Goal: Task Accomplishment & Management: Complete application form

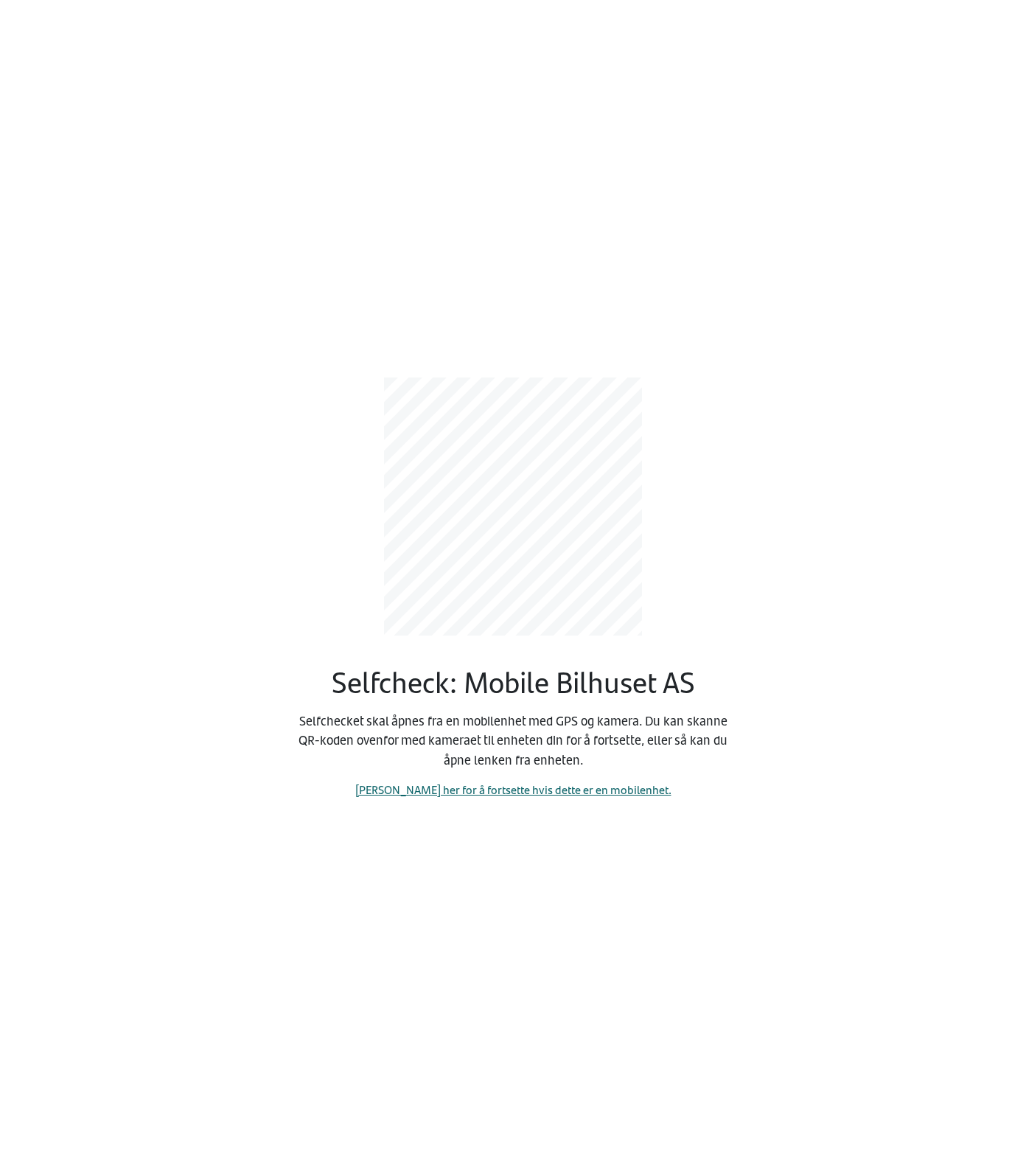
click at [552, 794] on link "[PERSON_NAME] her for å fortsette hvis dette er en mobilenhet." at bounding box center [513, 789] width 316 height 17
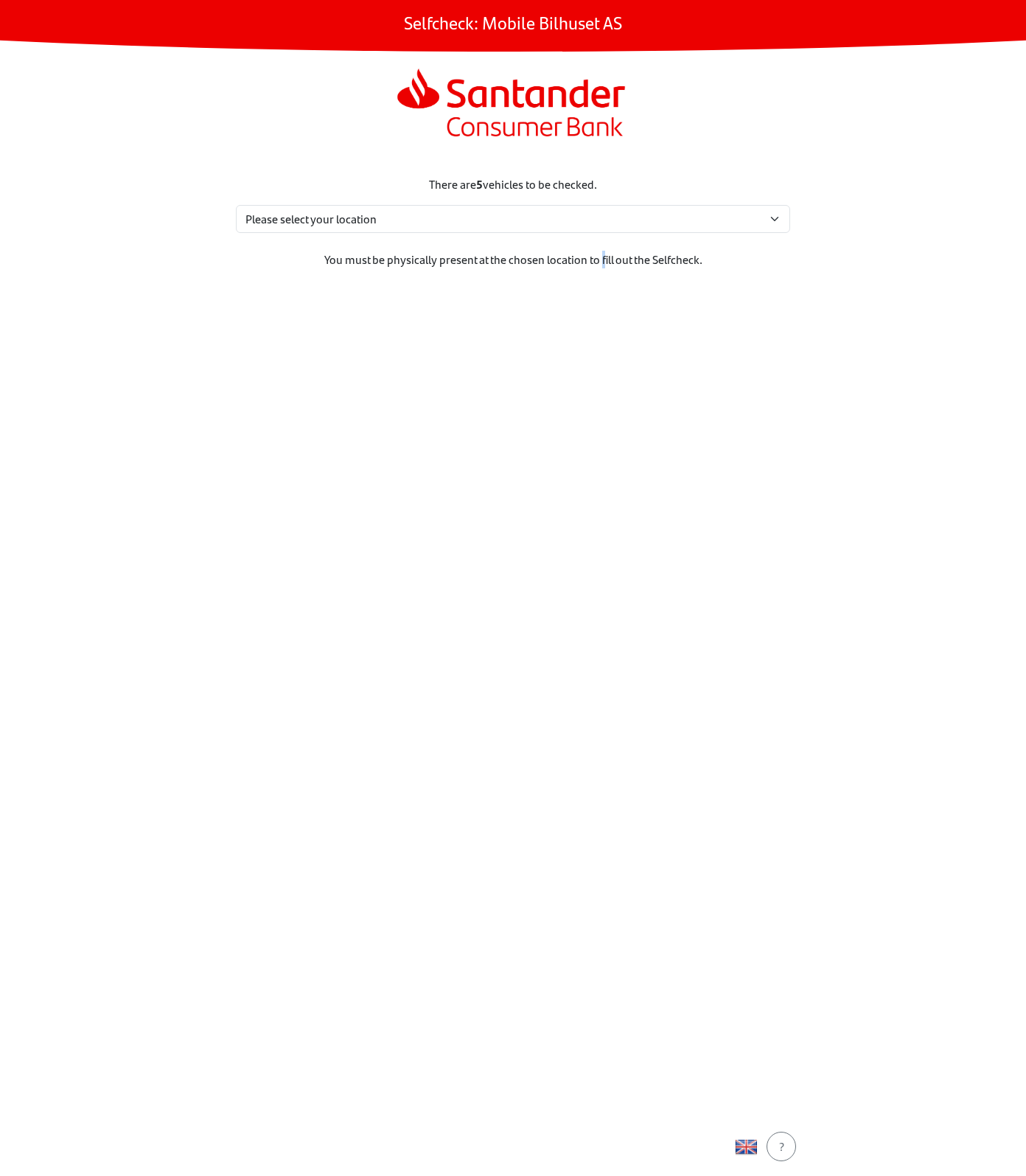
click at [599, 783] on section "There are 5 vehicles to be checked. Please select your location [STREET_ADDRESS…" at bounding box center [513, 638] width 590 height 960
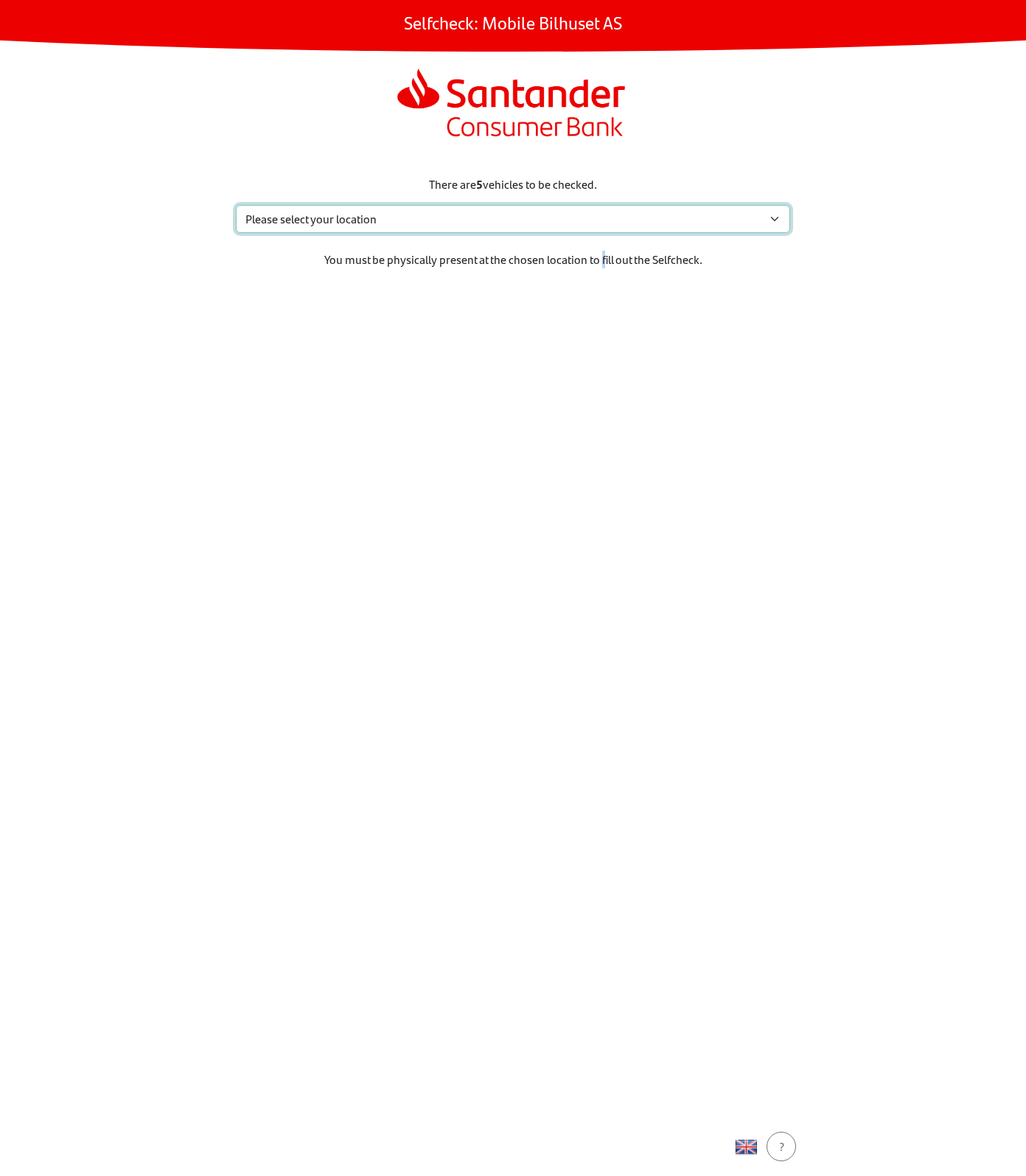
click at [354, 220] on select "Please select your location [STREET_ADDRESS] Sem My location isn't listed" at bounding box center [513, 219] width 554 height 28
select select "4264"
click at [236, 205] on select "Please select your location [STREET_ADDRESS] Sem My location isn't listed" at bounding box center [513, 219] width 554 height 28
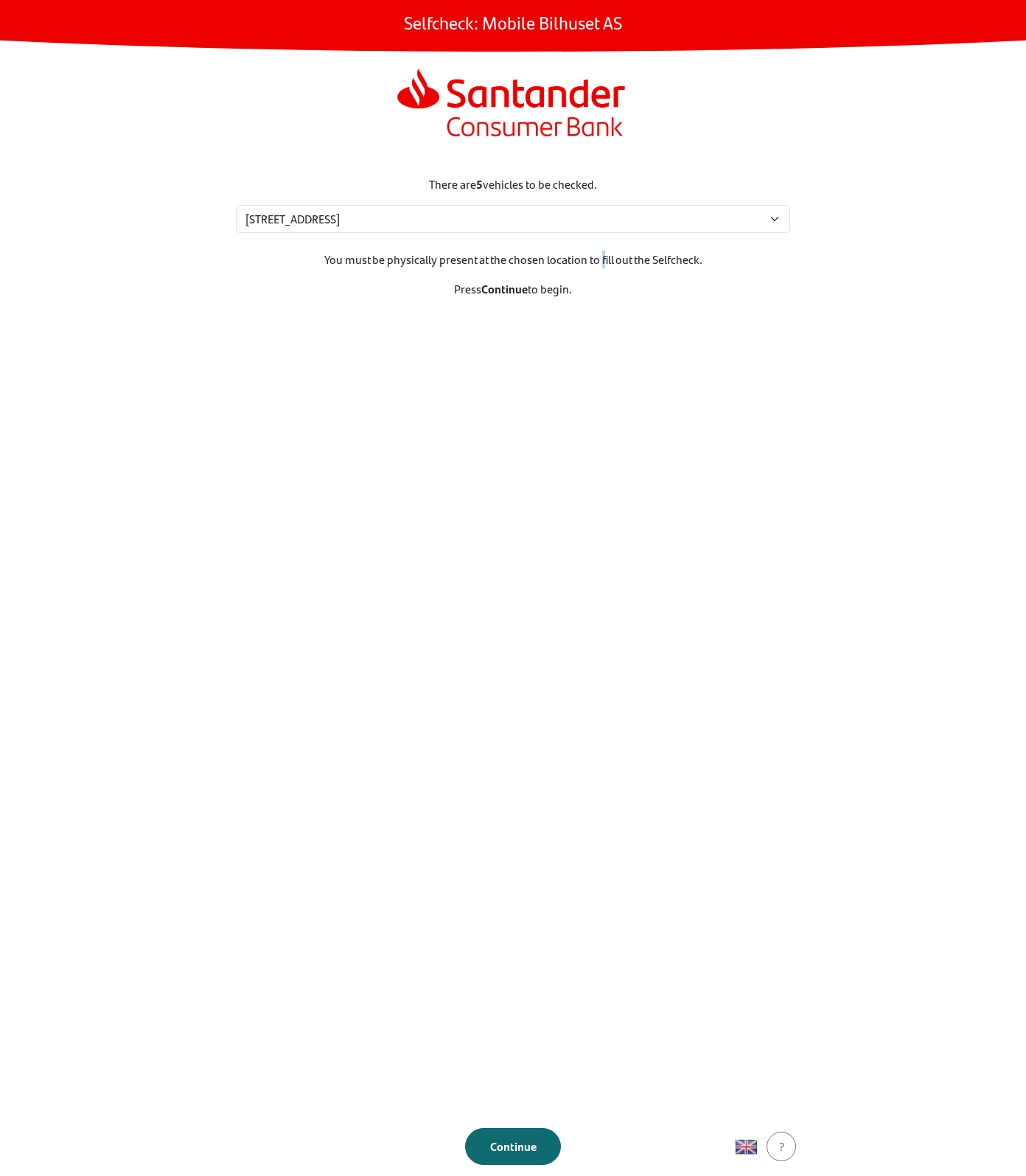
click at [510, 1158] on button "Continue" at bounding box center [513, 1147] width 96 height 36
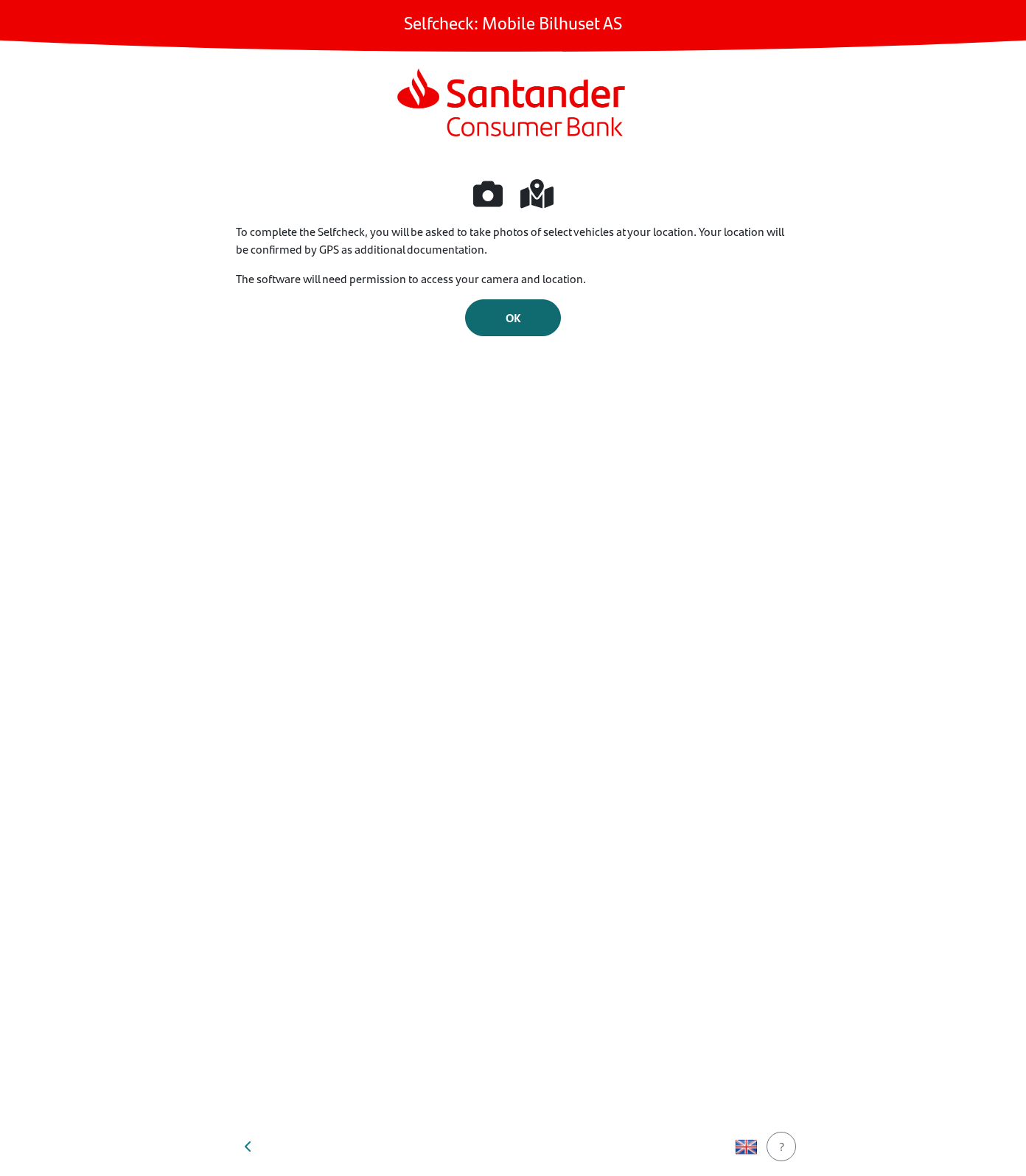
click at [477, 330] on button "OK" at bounding box center [513, 317] width 96 height 36
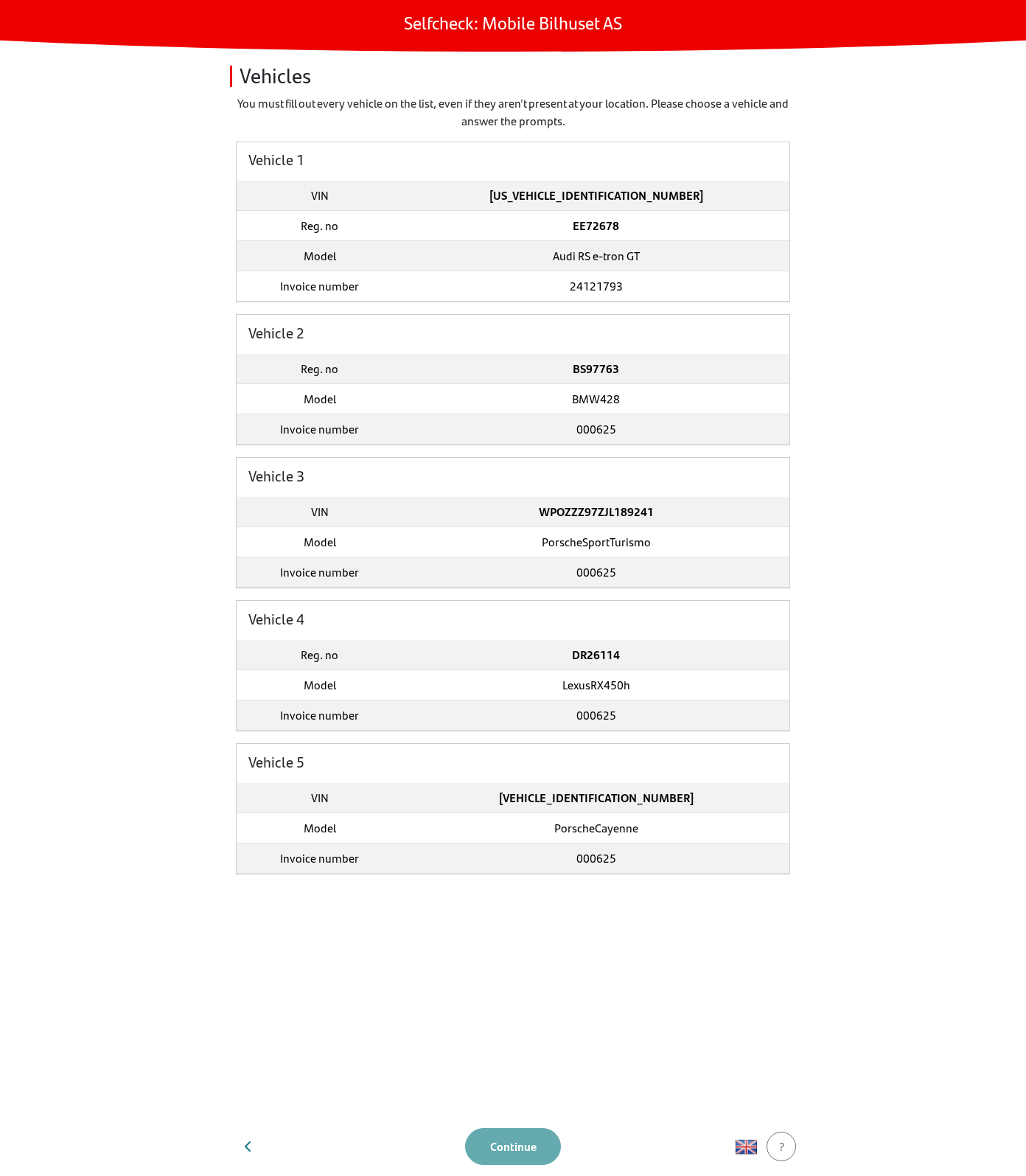
click at [409, 17] on h1 "Selfcheck: Mobile Bilhuset AS" at bounding box center [513, 22] width 218 height 21
click at [236, 1144] on button "button" at bounding box center [248, 1146] width 36 height 36
select select "4264"
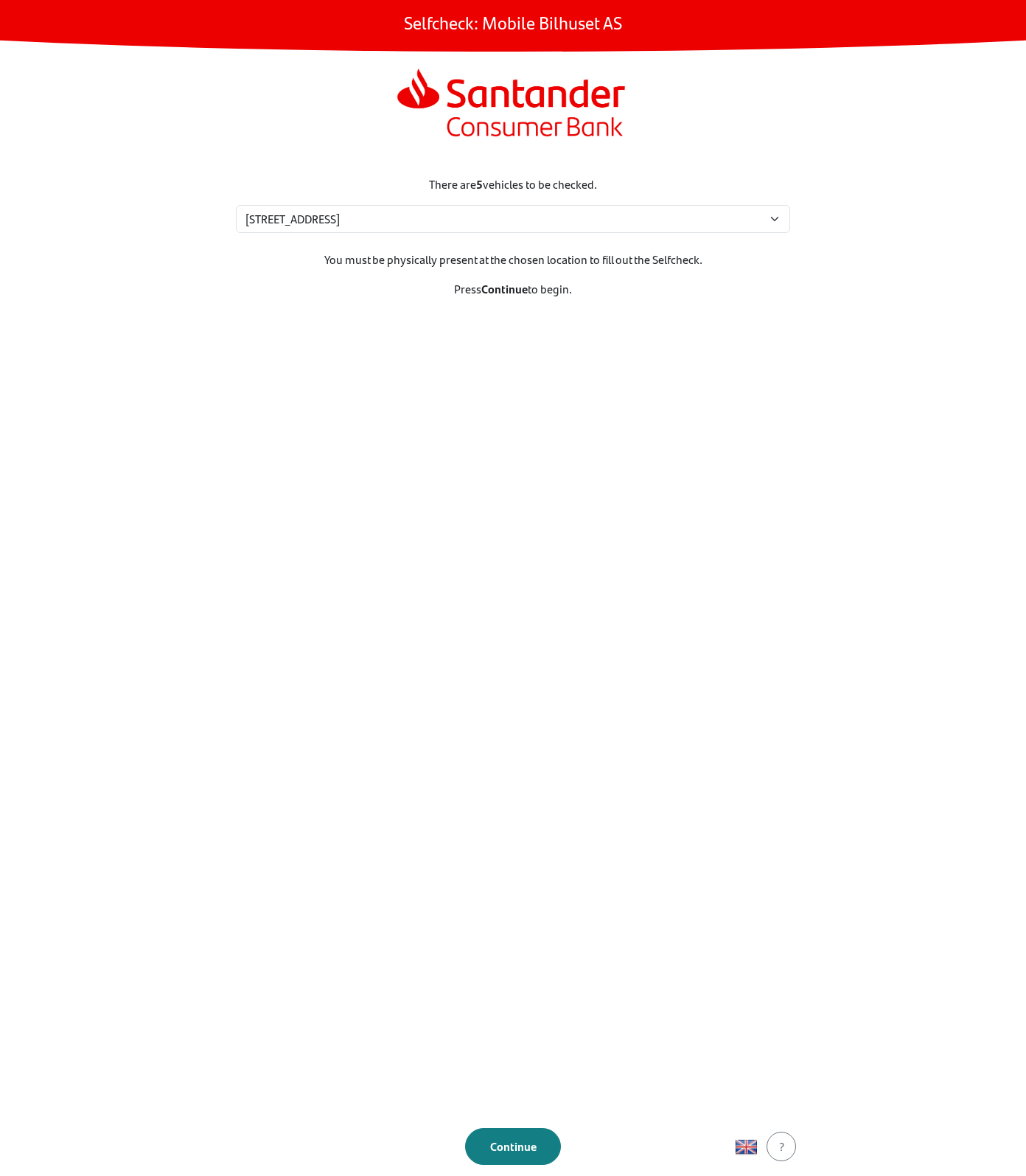
click at [732, 420] on section "There are 5 vehicles to be checked. Please select your location [STREET_ADDRESS…" at bounding box center [513, 638] width 590 height 960
drag, startPoint x: 358, startPoint y: 87, endPoint x: 687, endPoint y: 131, distance: 331.9
click at [687, 131] on div at bounding box center [513, 105] width 531 height 83
drag, startPoint x: 687, startPoint y: 131, endPoint x: 737, endPoint y: 619, distance: 490.6
click at [738, 630] on section "There are 5 vehicles to be checked. Please select your location [STREET_ADDRESS…" at bounding box center [513, 638] width 590 height 960
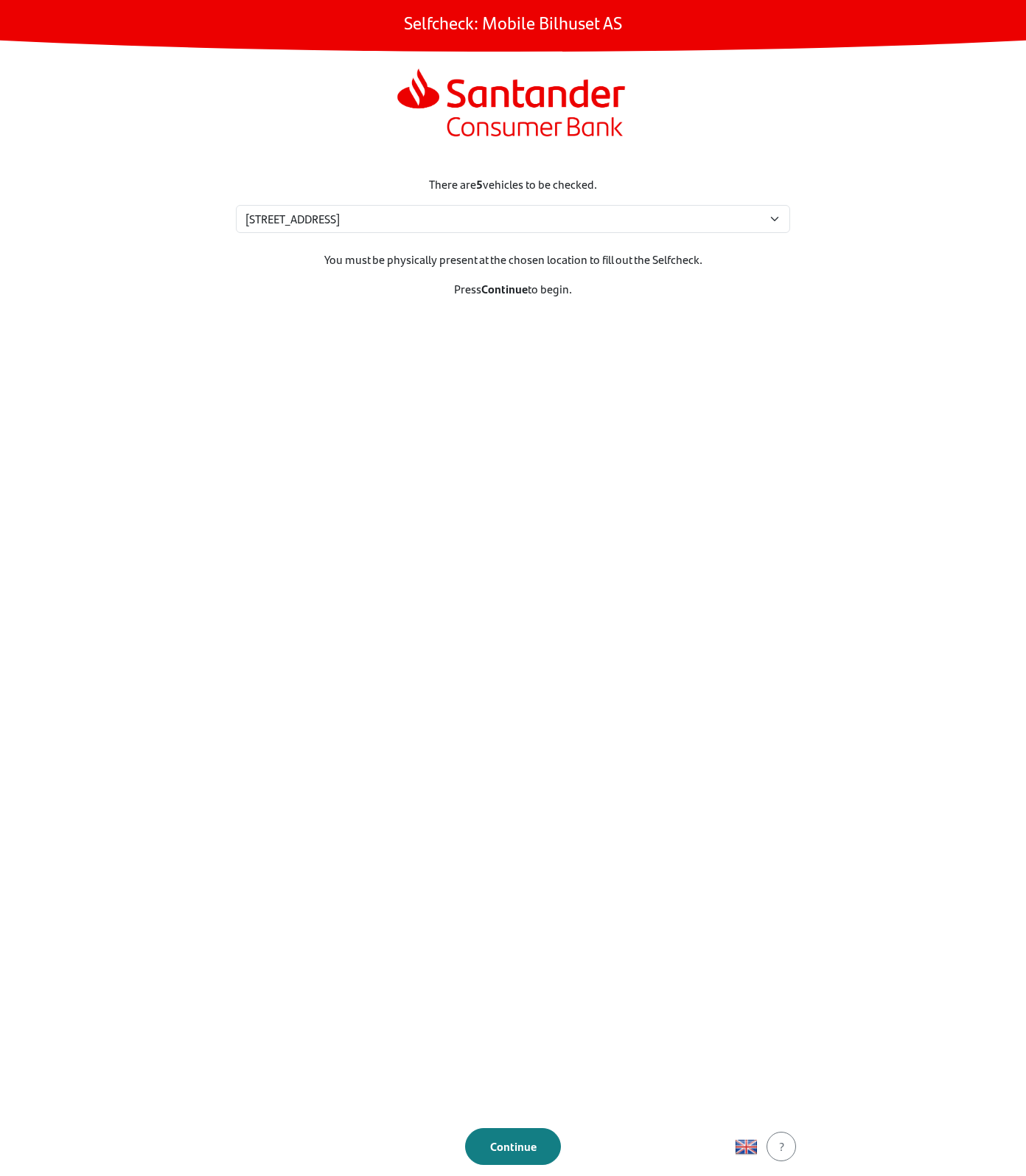
drag, startPoint x: 321, startPoint y: 57, endPoint x: 203, endPoint y: 86, distance: 121.5
click at [203, 86] on main "Selfcheck: Mobile Bilhuset AS There are 5 vehicles to be checked. Please select…" at bounding box center [513, 588] width 1026 height 1176
click at [533, 845] on section "There are 5 vehicles to be checked. Please select your location [STREET_ADDRESS…" at bounding box center [513, 638] width 590 height 960
click at [740, 1150] on img "button" at bounding box center [746, 1147] width 22 height 22
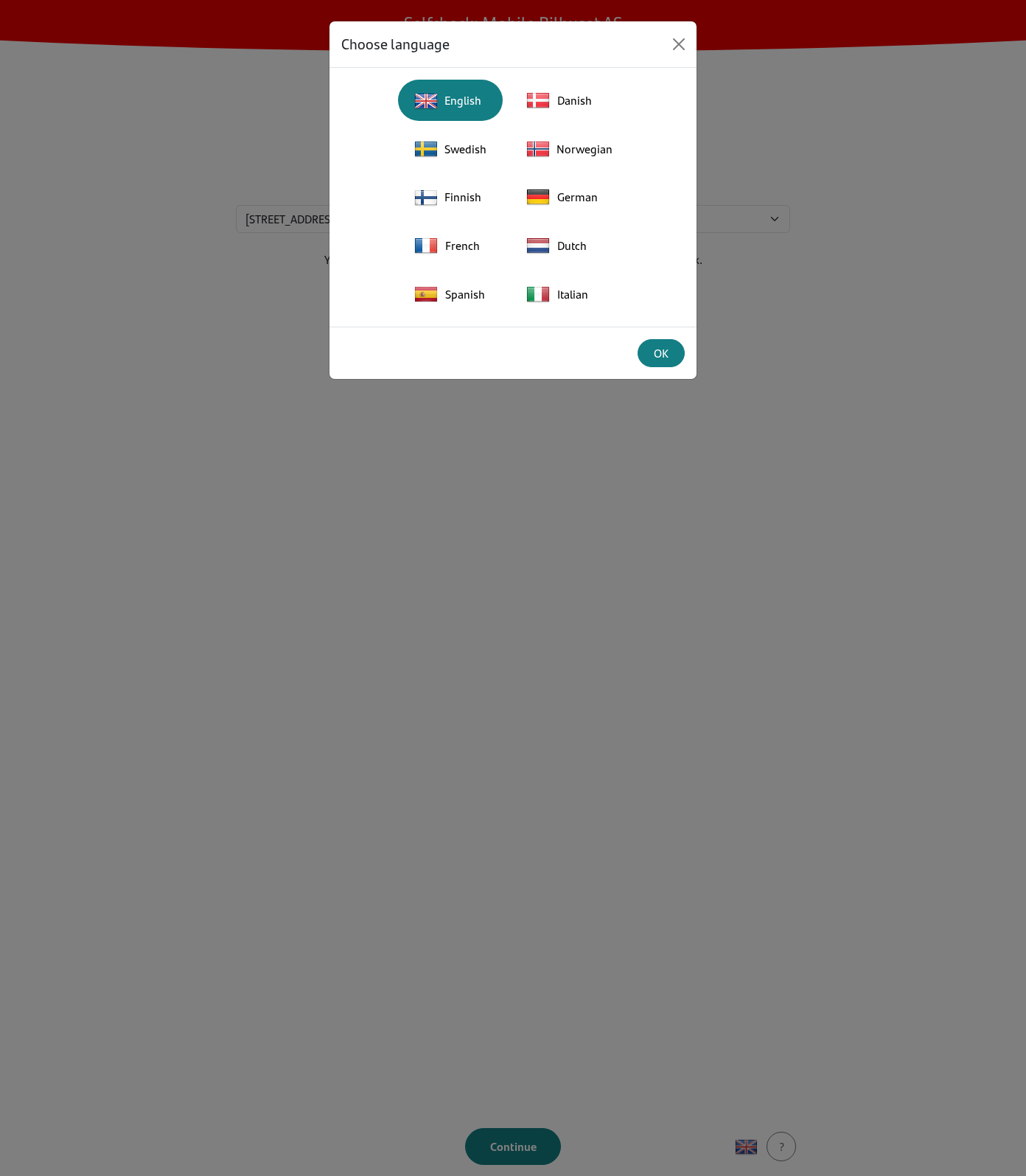
click at [606, 902] on div "Choose language English Danish Swedish Norwegian Finnish German French Dutch Sp…" at bounding box center [513, 588] width 1026 height 1176
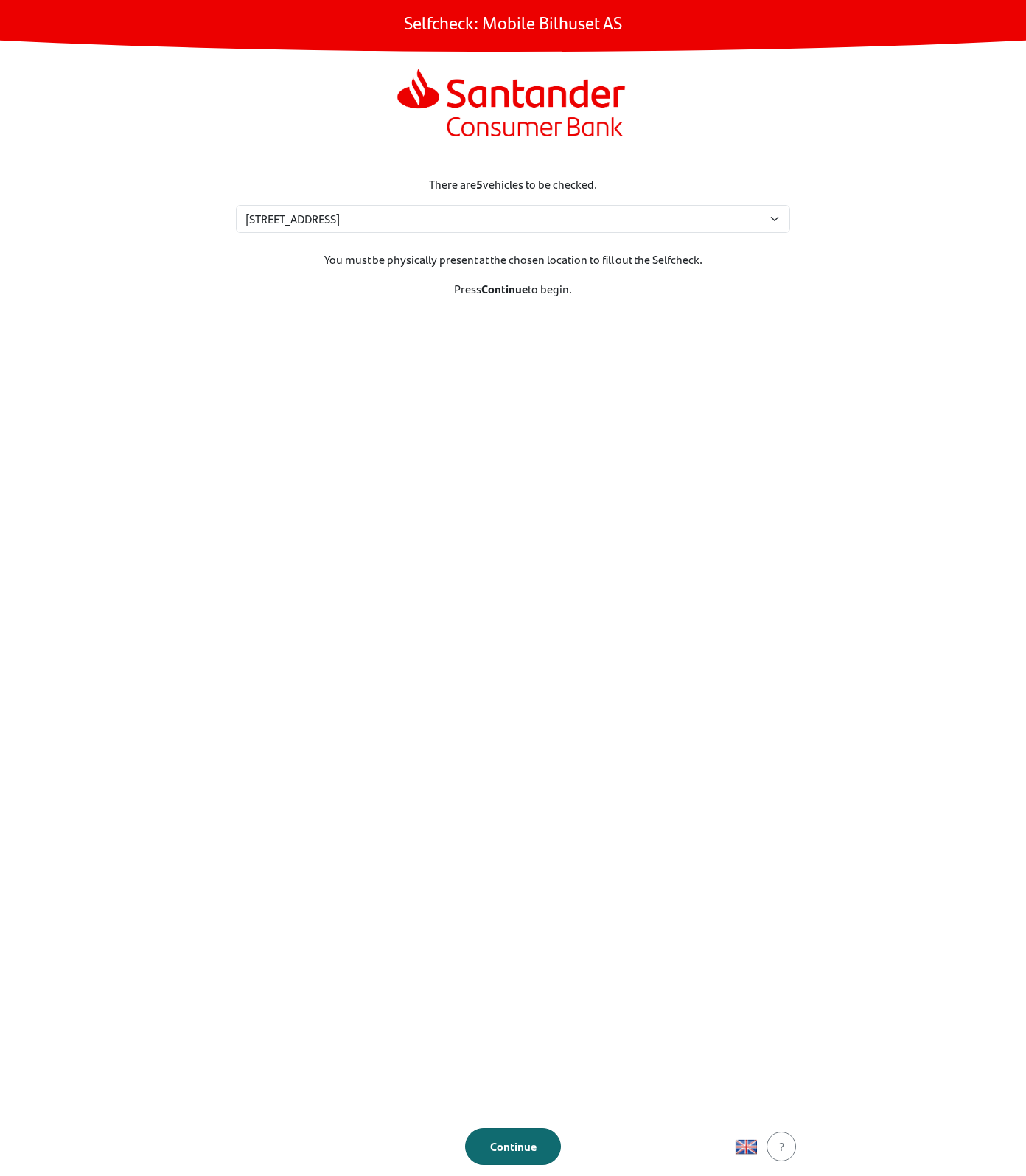
click at [523, 1156] on button "Continue" at bounding box center [513, 1147] width 96 height 36
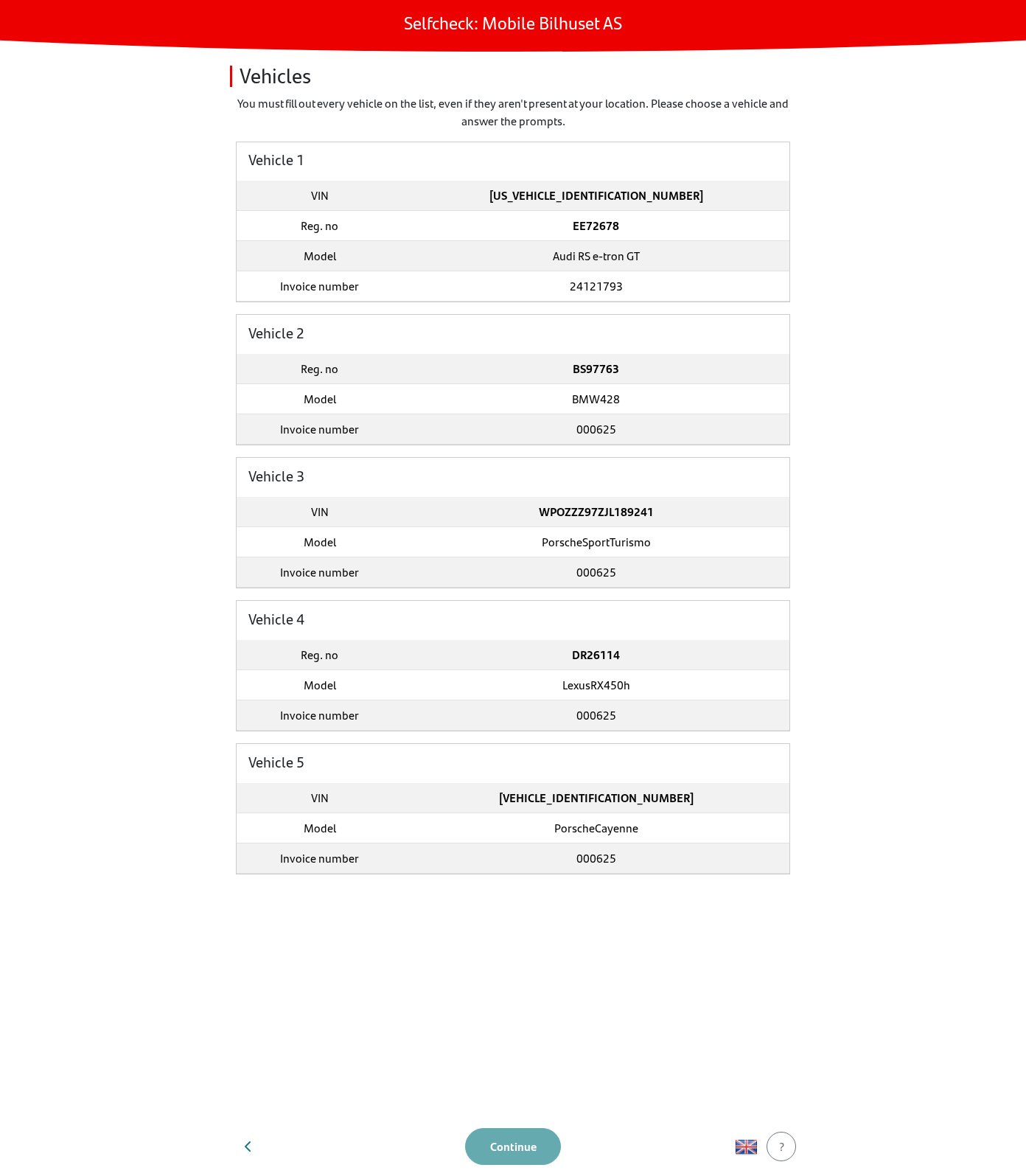
click at [509, 1160] on footer "Continue ?" at bounding box center [513, 1146] width 590 height 59
click at [625, 257] on td "Audi RS e-tron GT" at bounding box center [596, 255] width 387 height 30
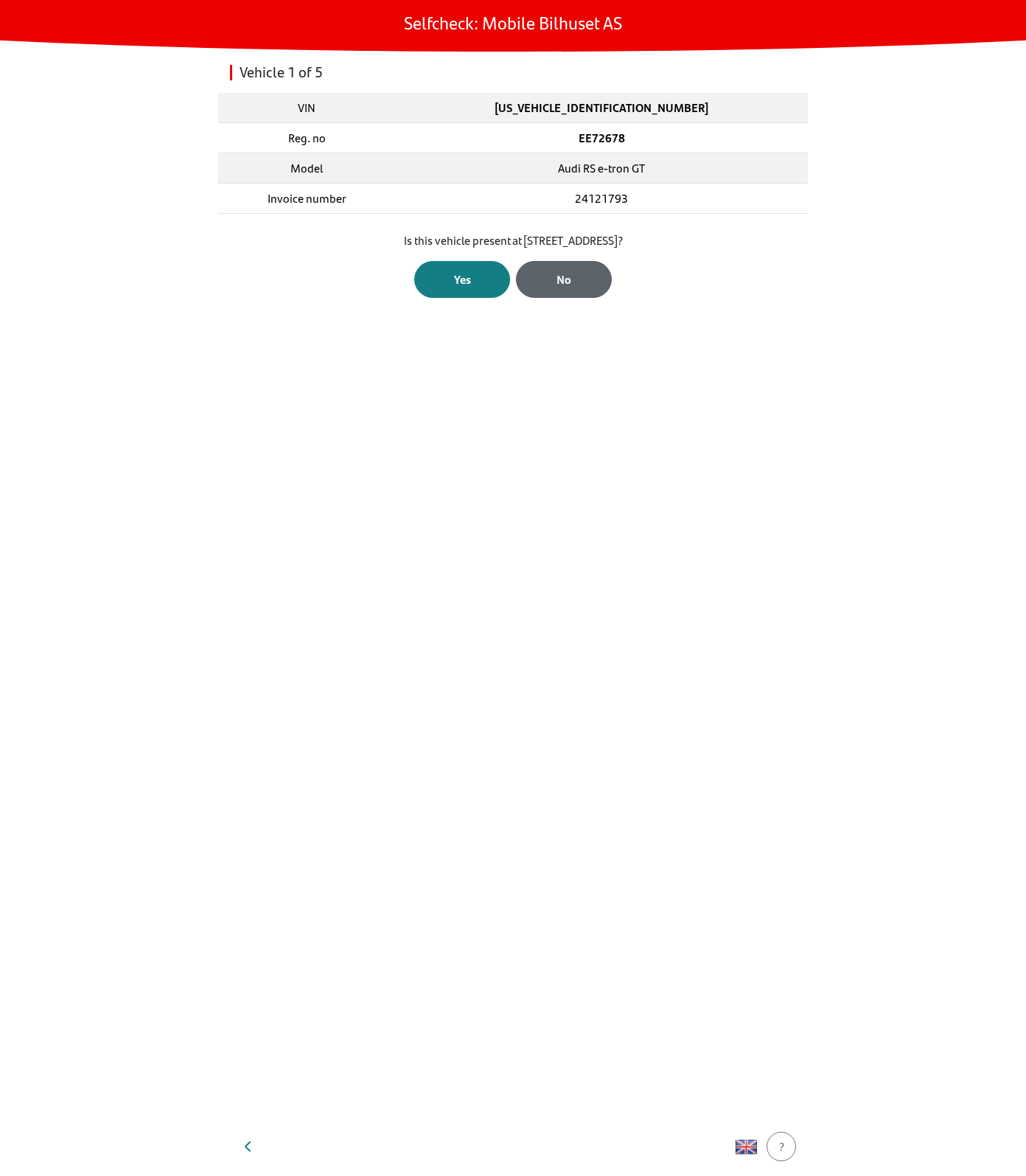
click at [565, 279] on div "No" at bounding box center [564, 279] width 65 height 17
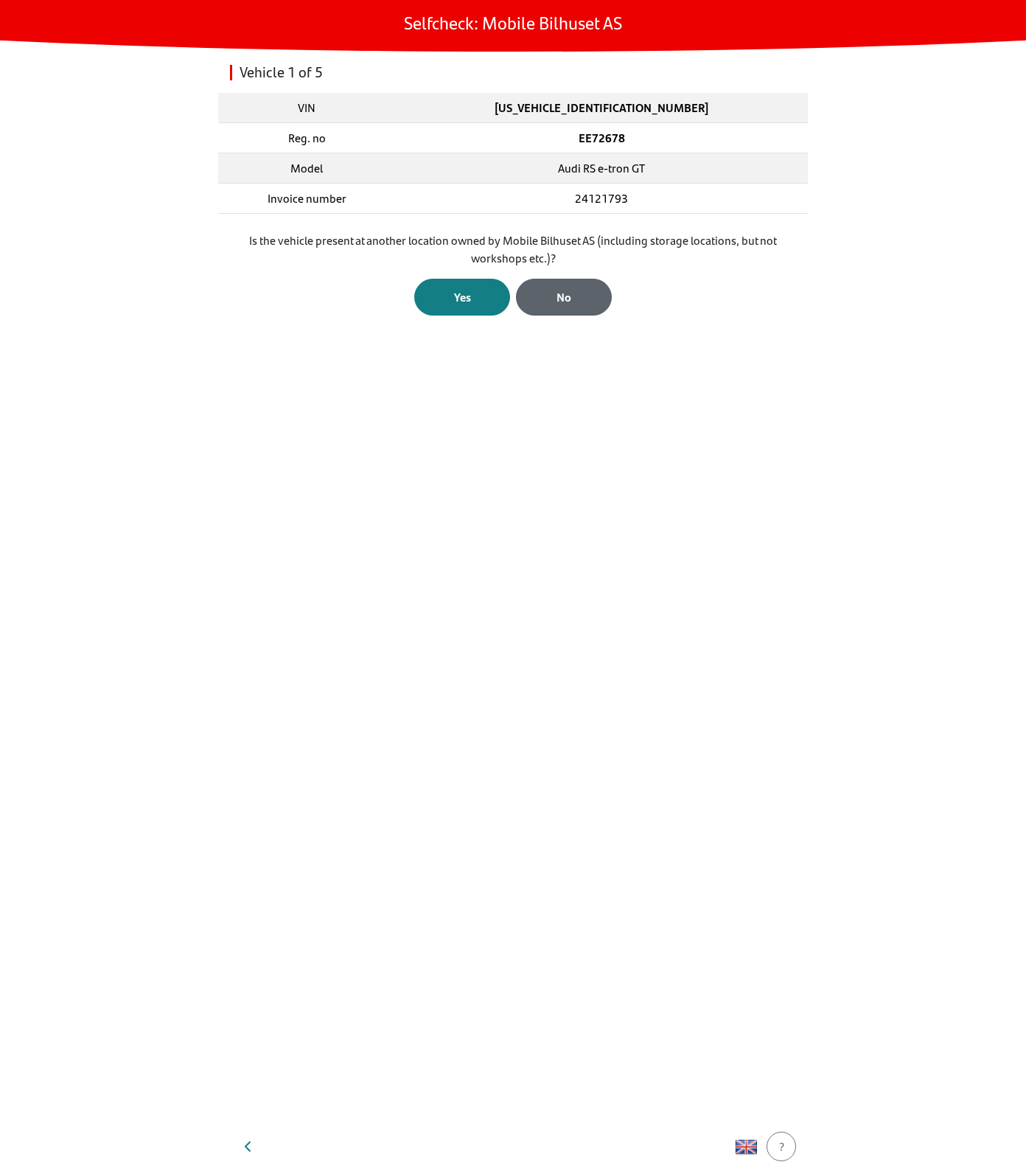
click at [575, 305] on div "No" at bounding box center [564, 297] width 65 height 17
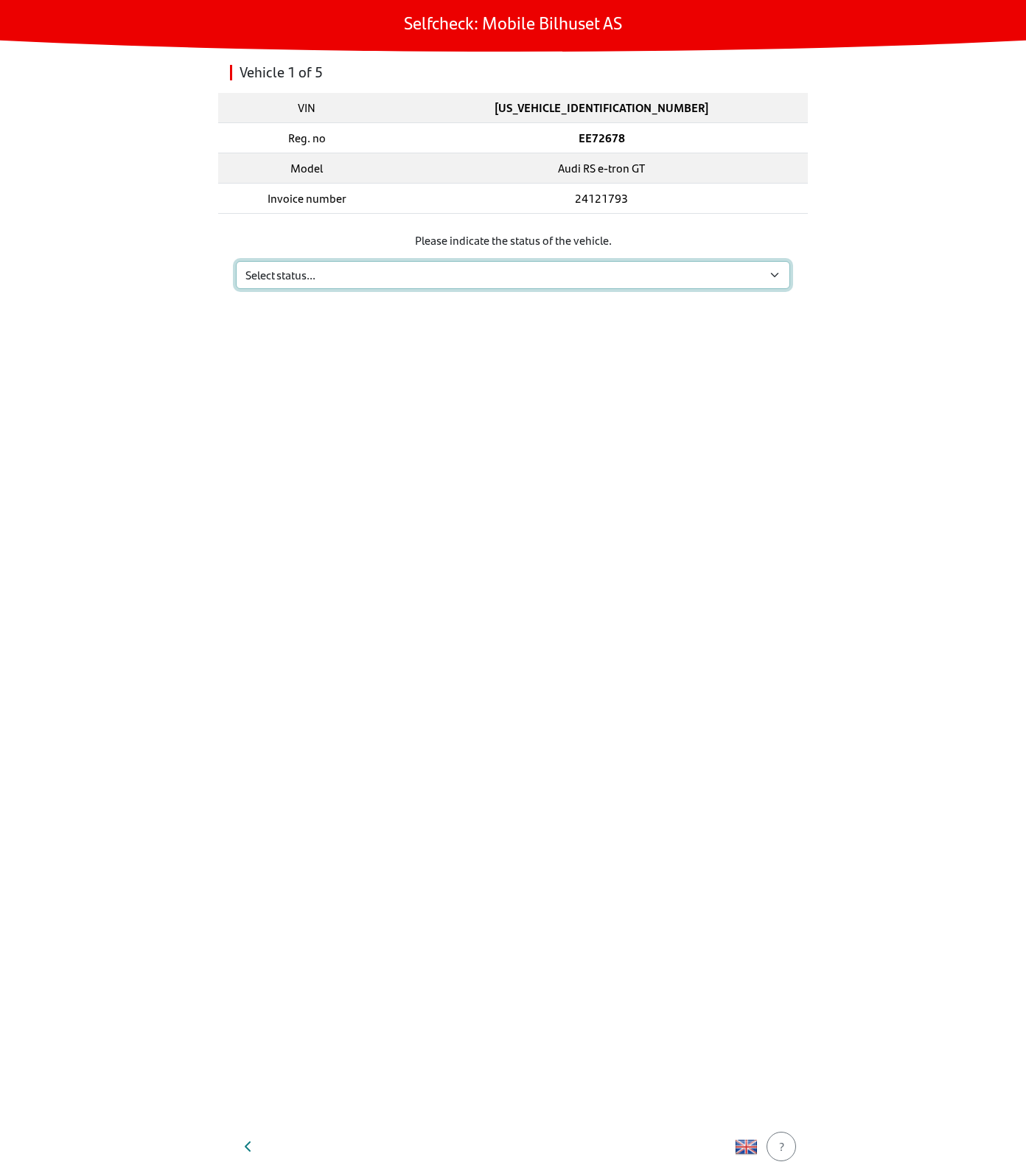
click at [583, 276] on select "Select status... Maintenance Sold and delivered Not received In test drive Miss…" at bounding box center [513, 275] width 554 height 28
select select "2"
click at [236, 261] on select "Select status... Maintenance Sold and delivered Not received In test drive Miss…" at bounding box center [513, 275] width 554 height 28
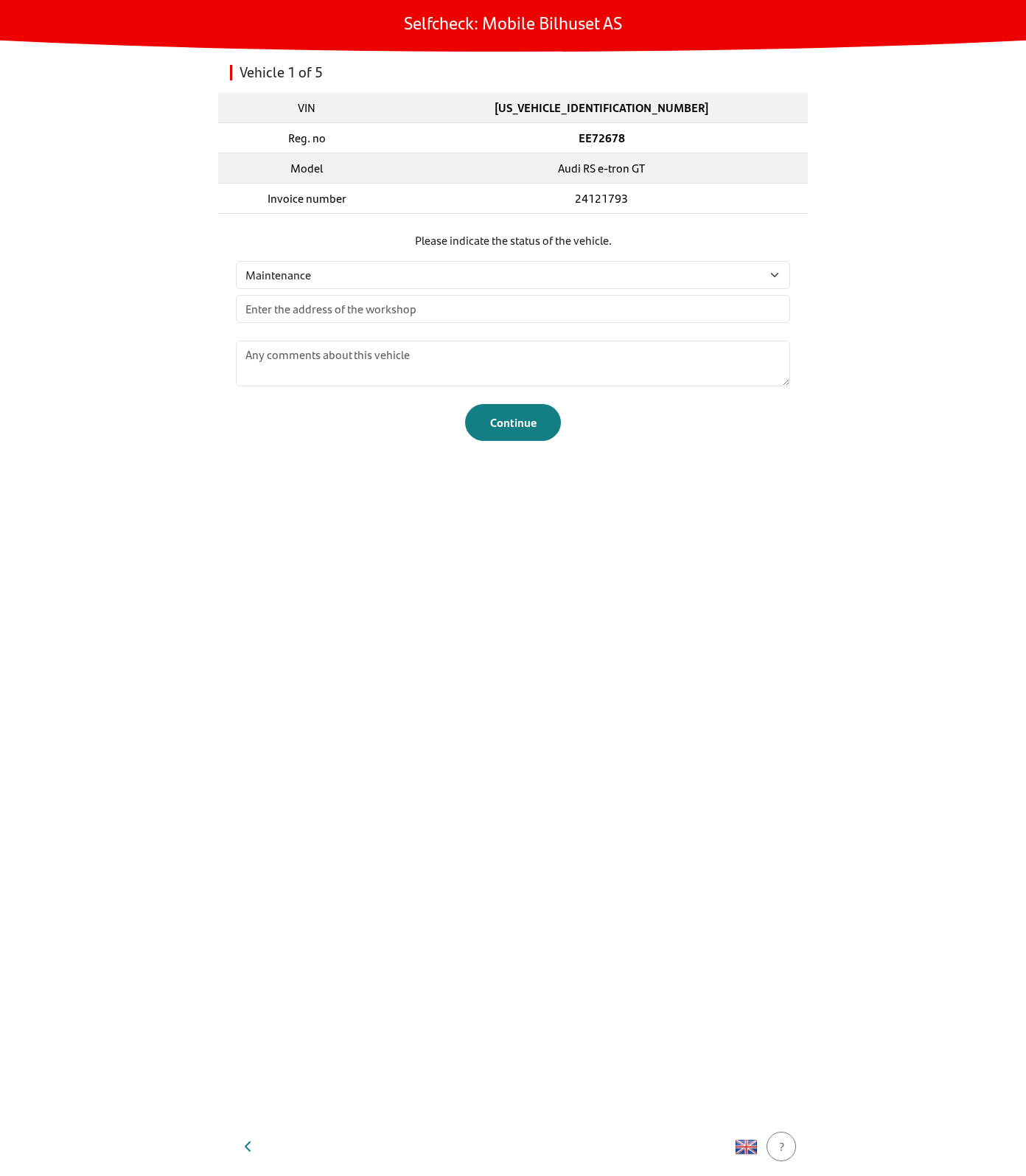
click at [519, 450] on section "Please indicate the status of the vehicle. Select status... Maintenance Sold an…" at bounding box center [513, 336] width 590 height 245
click at [528, 429] on div "Continue" at bounding box center [513, 421] width 65 height 17
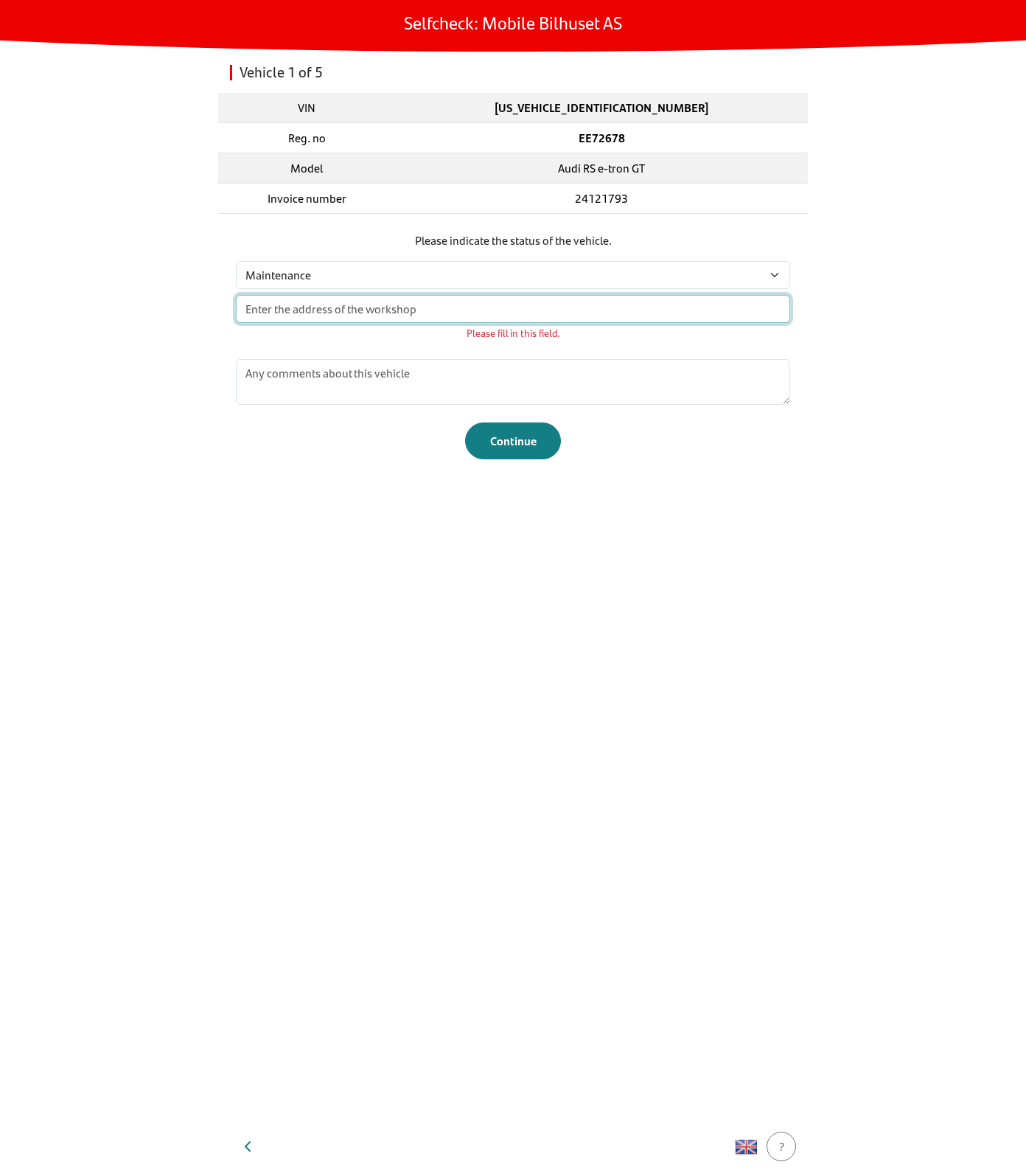
click at [543, 315] on input "text" at bounding box center [513, 308] width 554 height 28
type input "Test"
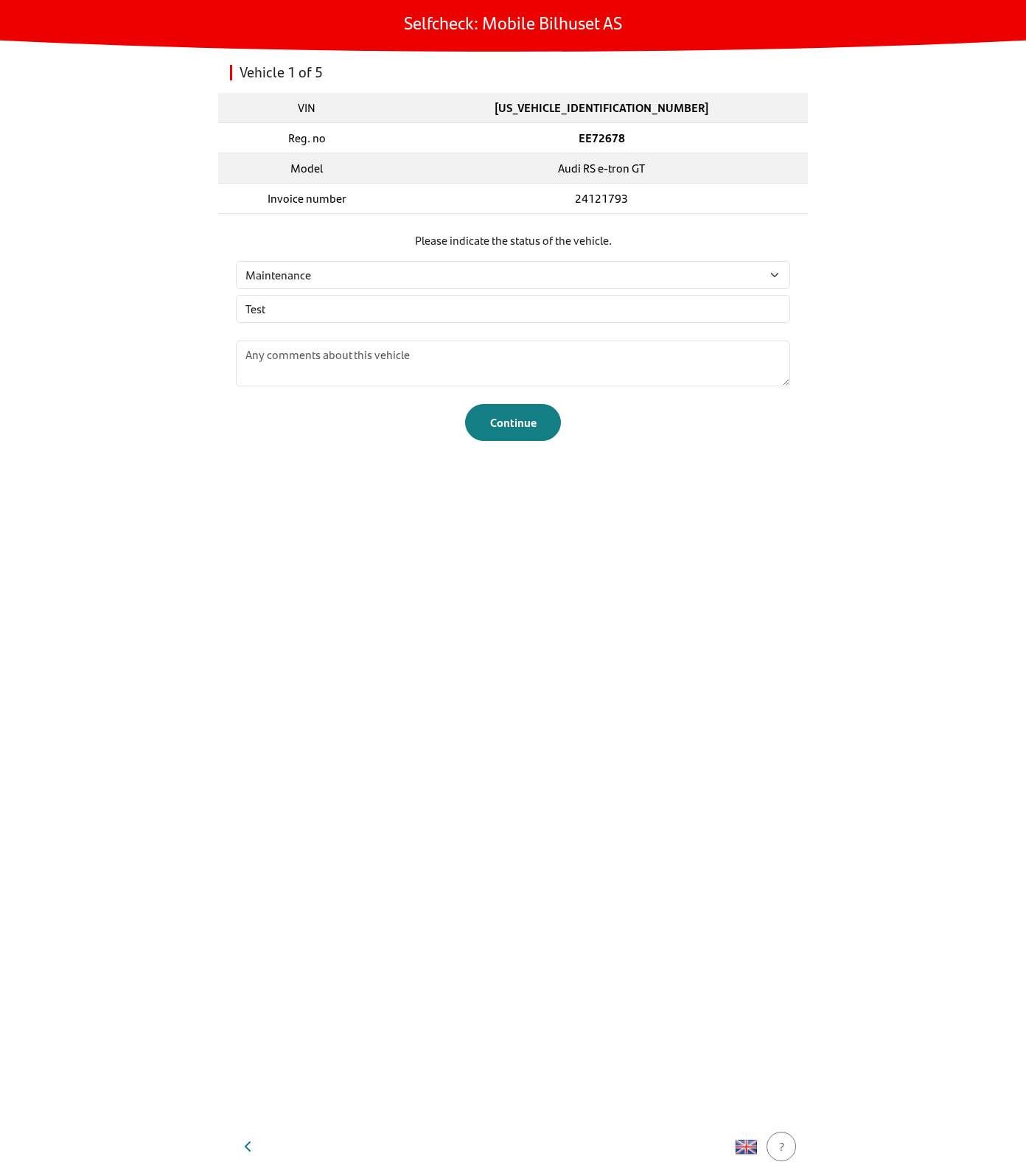
click at [590, 432] on footer "Continue" at bounding box center [513, 414] width 554 height 55
click at [659, 463] on div "Vehicle 1 of 5 VIN [US_VEHICLE_IDENTIFICATION_NUMBER] Reg. no EE72678 Model Aud…" at bounding box center [513, 585] width 590 height 1066
click at [250, 1156] on button "button" at bounding box center [248, 1146] width 36 height 36
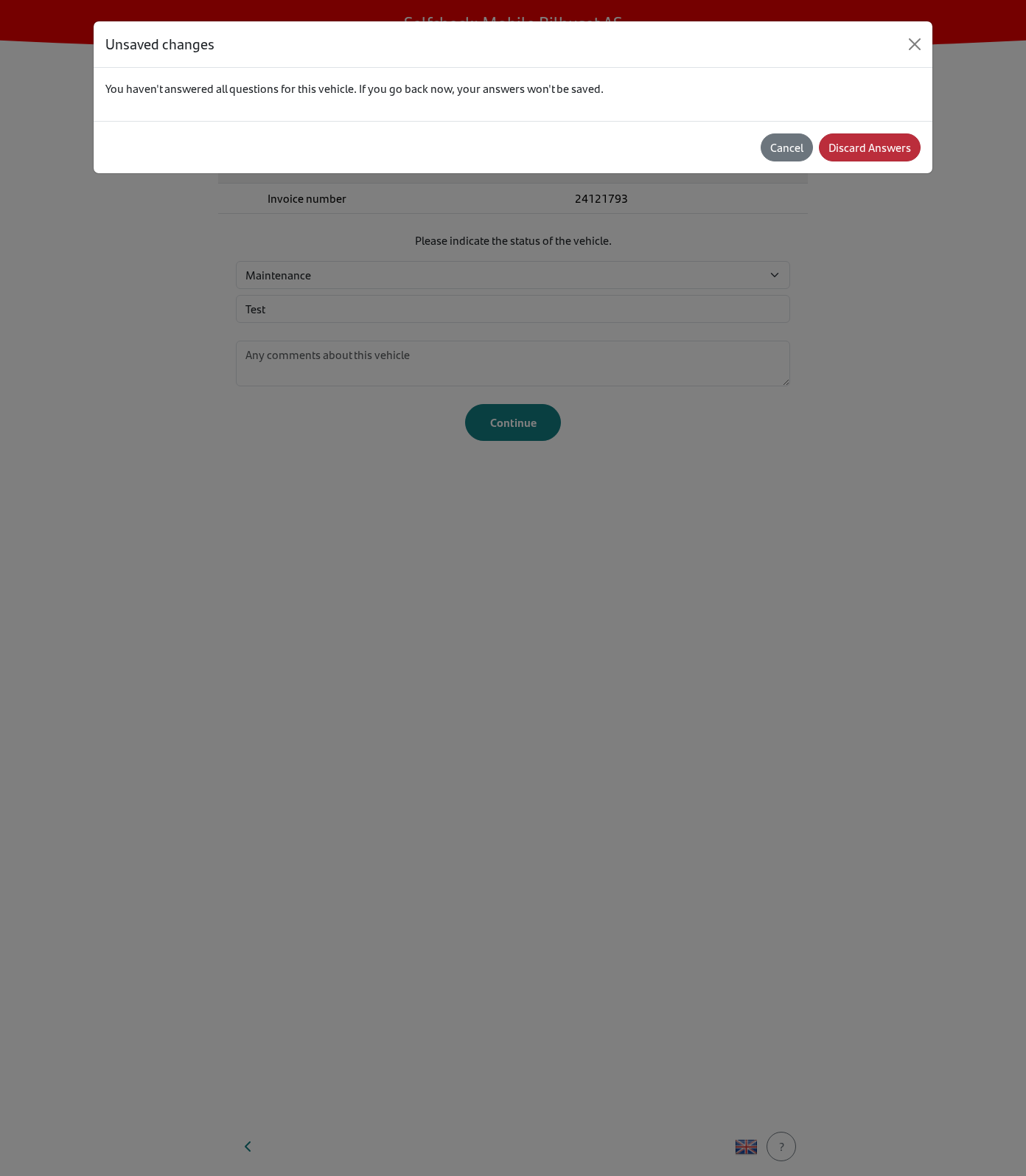
click at [869, 145] on div "Discard Answers" at bounding box center [869, 147] width 83 height 17
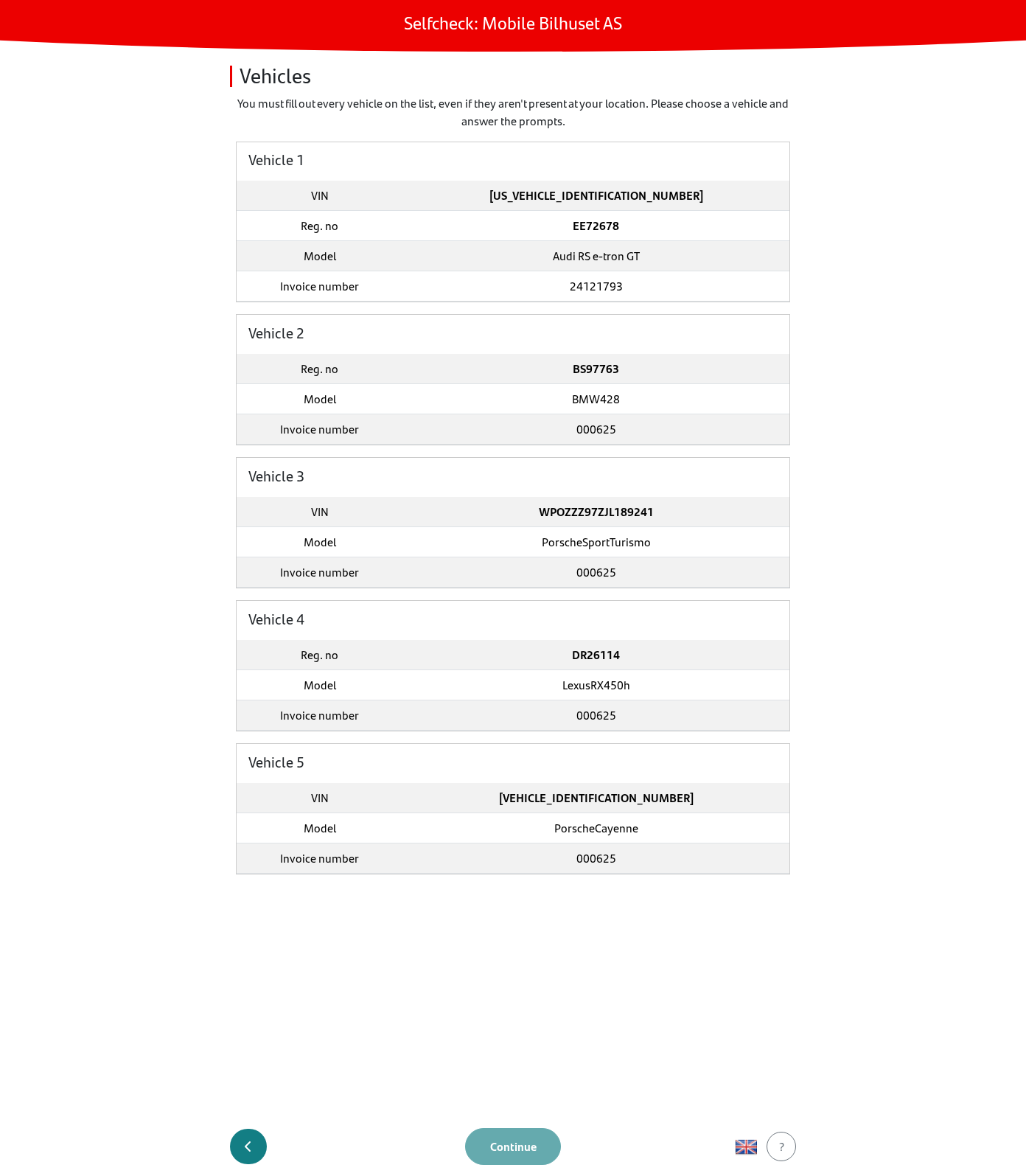
click at [251, 1147] on icon "button" at bounding box center [248, 1146] width 7 height 12
select select "4264"
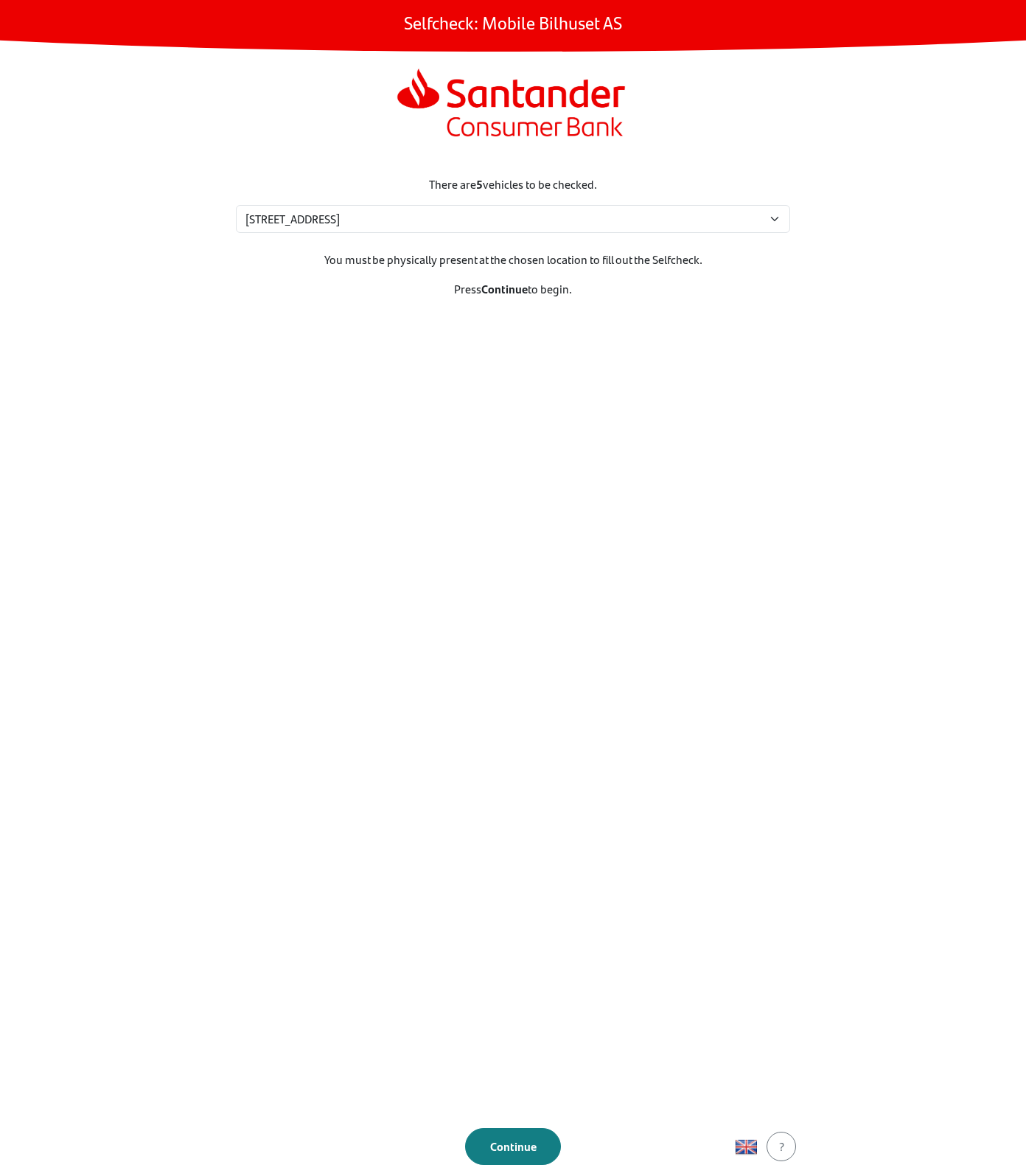
click at [813, 306] on main "Selfcheck: Mobile Bilhuset AS There are 5 vehicles to be checked. Please select…" at bounding box center [513, 588] width 1026 height 1176
drag, startPoint x: 489, startPoint y: 609, endPoint x: 555, endPoint y: 514, distance: 115.7
click at [555, 514] on section "There are 5 vehicles to be checked. Please select your location [STREET_ADDRESS…" at bounding box center [513, 638] width 590 height 960
click at [387, 485] on section "There are 5 vehicles to be checked. Please select your location [STREET_ADDRESS…" at bounding box center [513, 638] width 590 height 960
